Goal: Find specific page/section: Find specific page/section

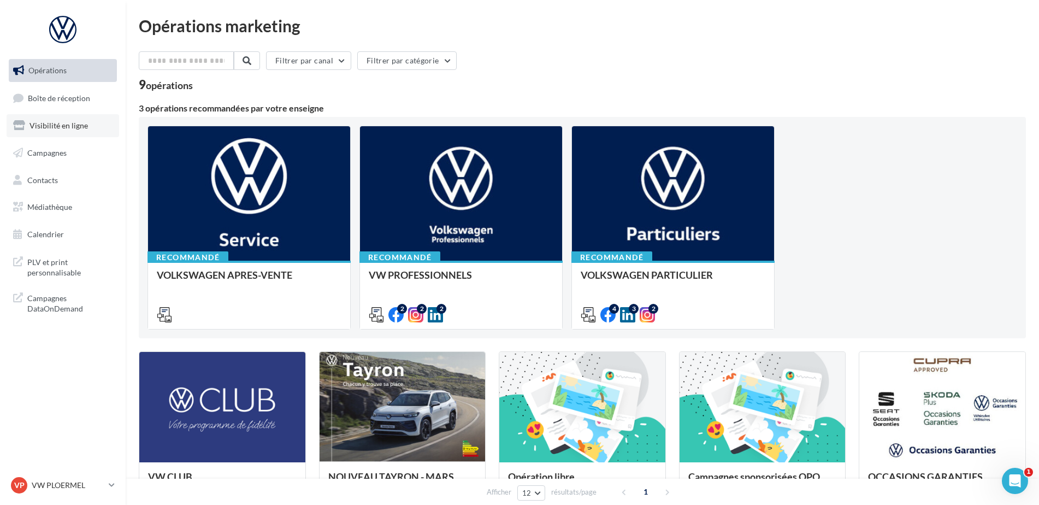
click at [82, 132] on link "Visibilité en ligne" at bounding box center [63, 125] width 113 height 23
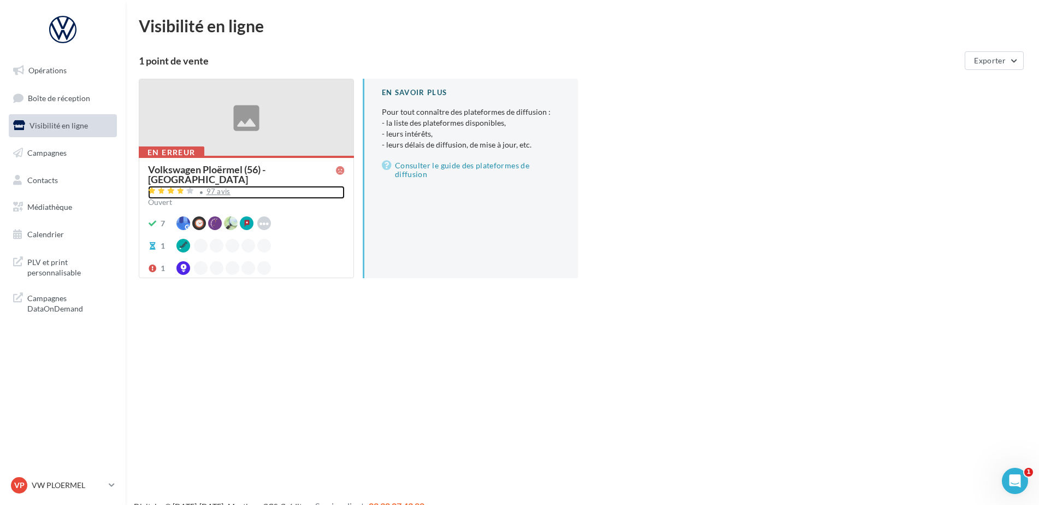
click at [205, 186] on div "97 avis" at bounding box center [246, 192] width 197 height 13
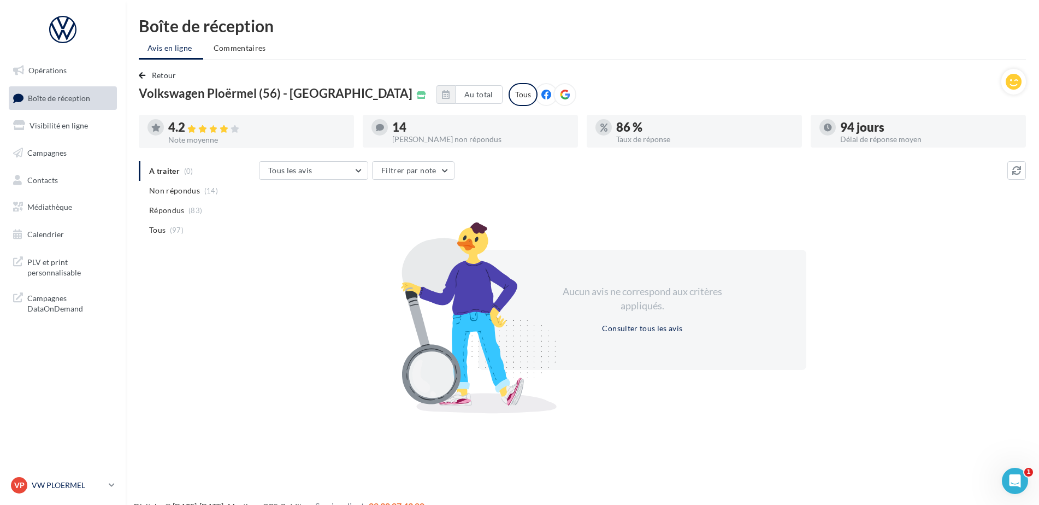
click at [94, 486] on p "VW PLOERMEL" at bounding box center [68, 485] width 73 height 11
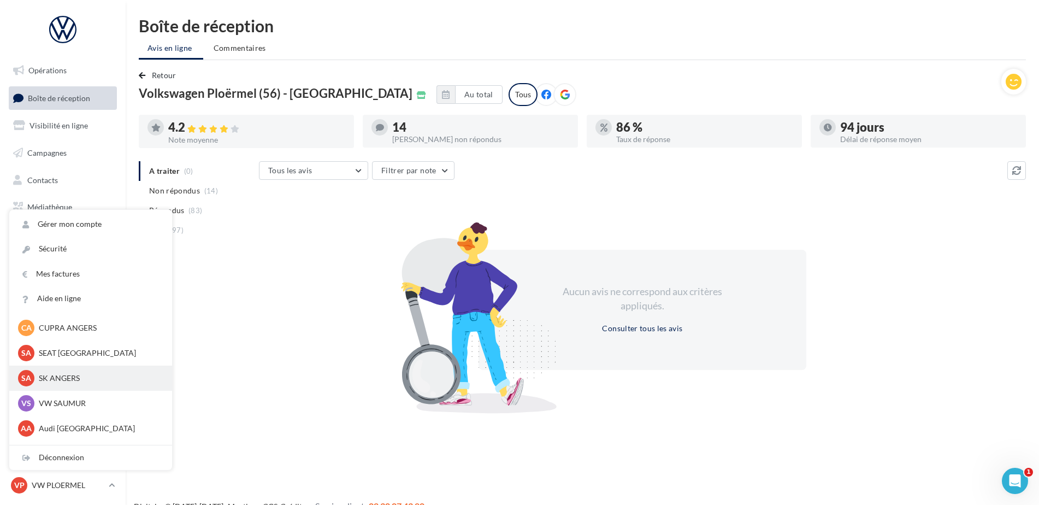
scroll to position [100, 0]
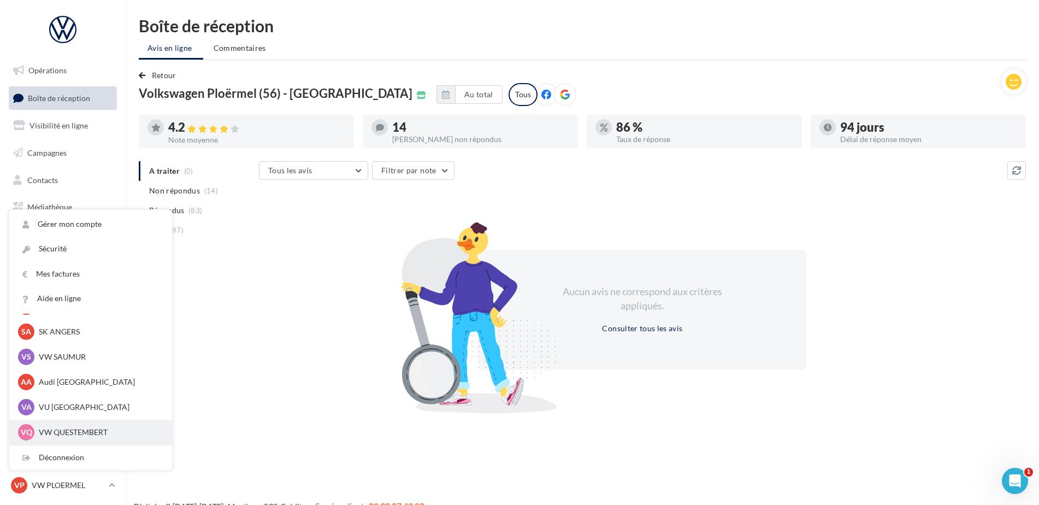
click at [64, 434] on p "VW QUESTEMBERT" at bounding box center [99, 432] width 120 height 11
